Goal: Task Accomplishment & Management: Manage account settings

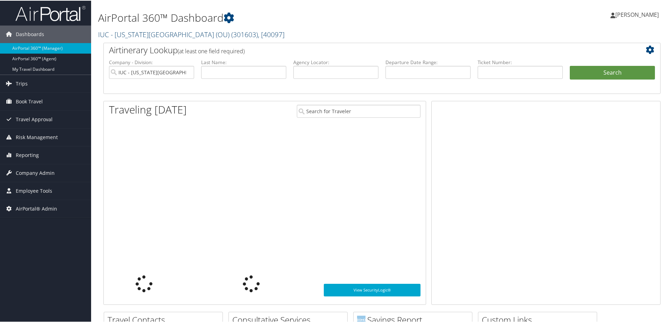
click at [156, 31] on link "IUC - Ohio University (OU) ( 301603 ) , [ 40097 ]" at bounding box center [191, 33] width 186 height 9
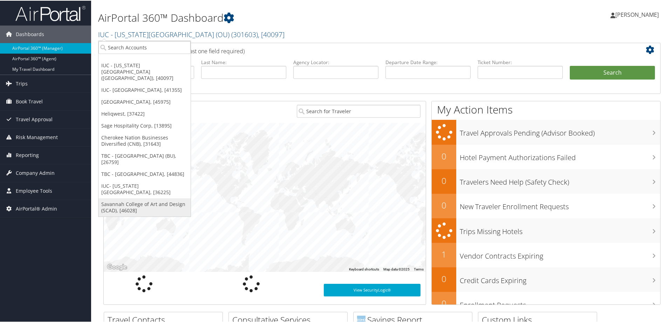
click at [152, 198] on link "Savannah College of Art and Design (SCAD), [46028]" at bounding box center [144, 207] width 92 height 18
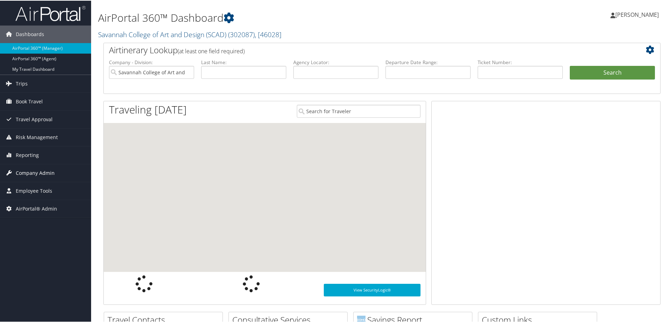
click at [40, 172] on span "Company Admin" at bounding box center [35, 173] width 39 height 18
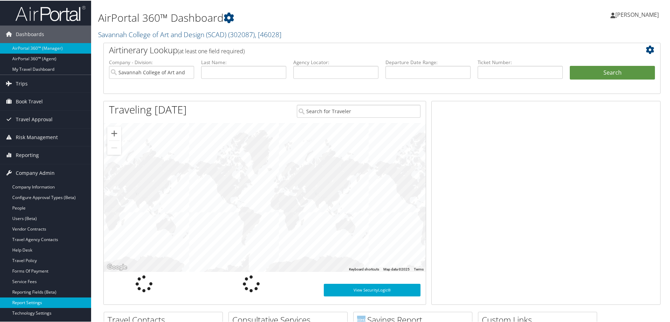
click at [46, 299] on link "Report Settings" at bounding box center [45, 302] width 91 height 11
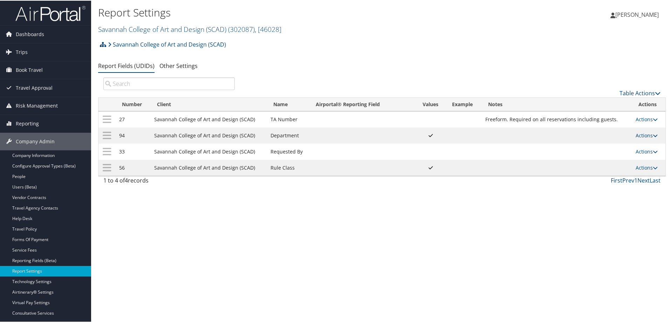
click at [653, 134] on icon at bounding box center [655, 134] width 5 height 5
click at [621, 171] on link "Edit" at bounding box center [617, 169] width 76 height 12
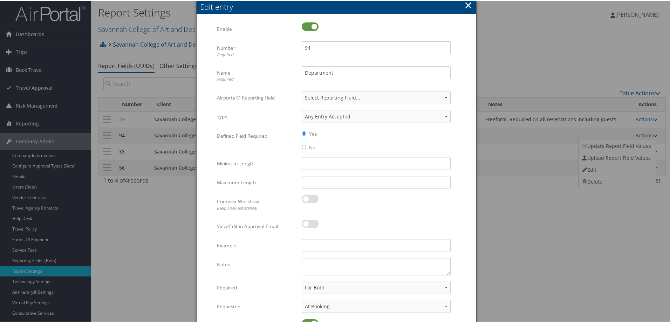
click at [465, 1] on button "×" at bounding box center [468, 5] width 8 height 14
